Goal: Consume media (video, audio)

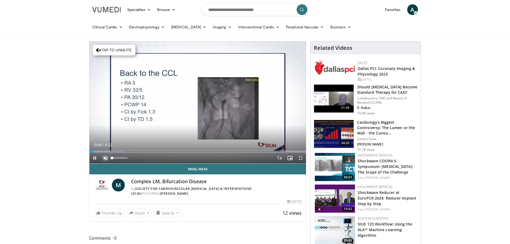
click at [106, 157] on span "Video Player" at bounding box center [105, 158] width 11 height 11
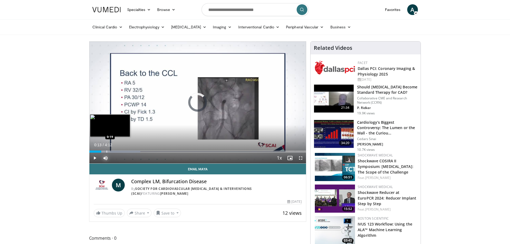
click at [106, 151] on div "Loaded : 23.53% 0:19 0:19" at bounding box center [197, 152] width 217 height 2
click at [115, 151] on div "Progress Bar" at bounding box center [115, 152] width 1 height 2
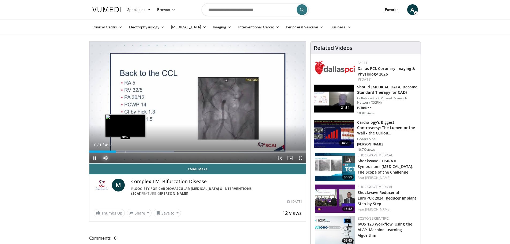
click at [126, 150] on div "Loaded : 39.22% 0:31 0:42" at bounding box center [197, 150] width 217 height 5
click at [140, 150] on div "Loaded : 43.15% 0:47 0:59" at bounding box center [197, 150] width 217 height 5
click at [300, 158] on span "Video Player" at bounding box center [301, 158] width 11 height 11
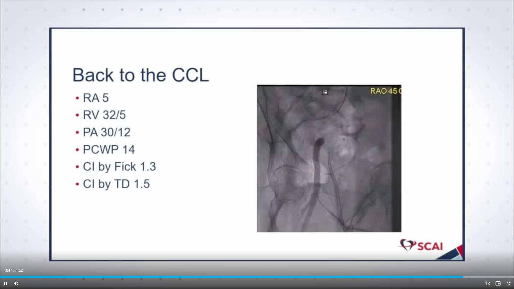
click at [510, 244] on span "Video Player" at bounding box center [509, 283] width 11 height 11
